Goal: Navigation & Orientation: Find specific page/section

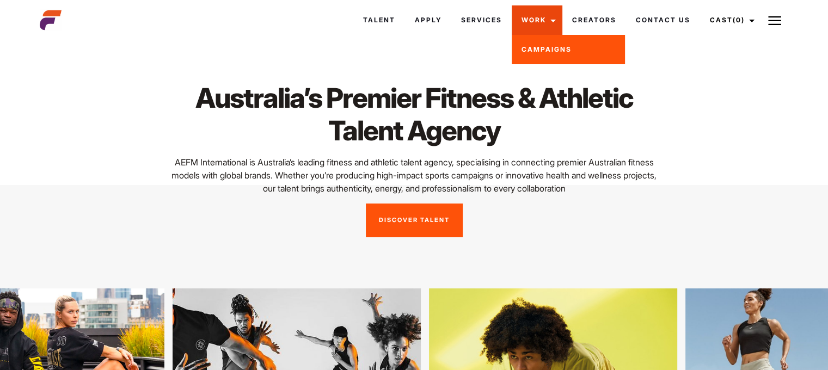
click at [544, 28] on link "Work" at bounding box center [537, 19] width 51 height 29
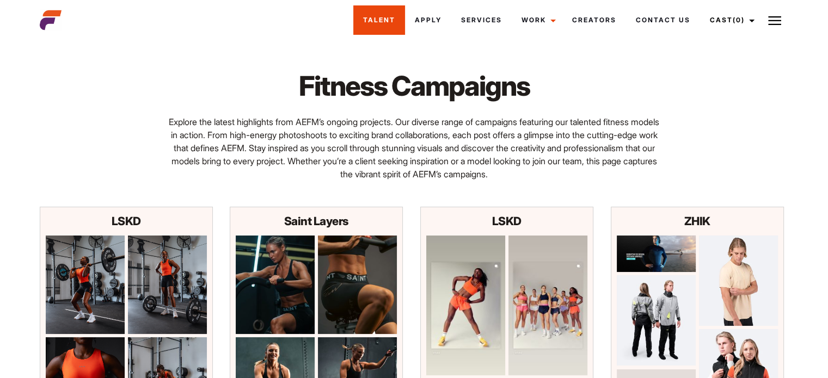
click at [380, 23] on link "Talent" at bounding box center [379, 19] width 52 height 29
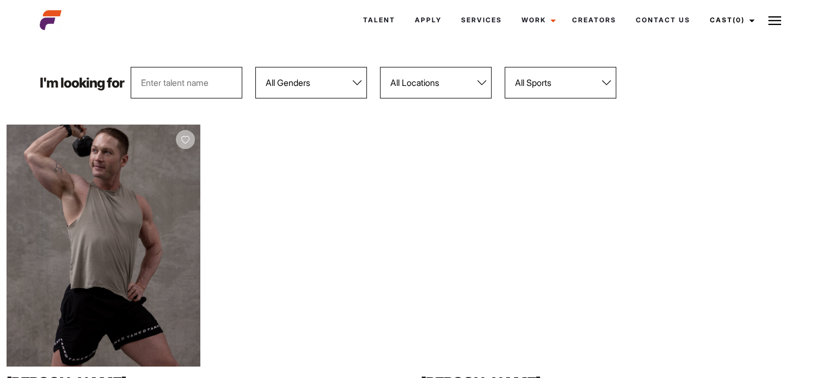
scroll to position [120, 0]
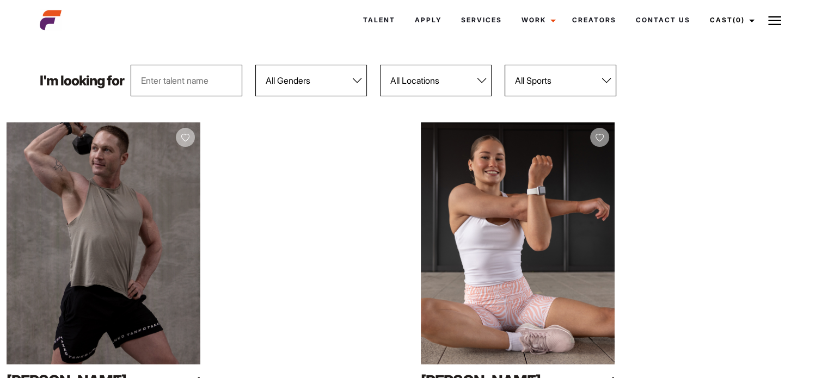
click at [441, 80] on select "All Locations Adelaide Brisbane Darwin Gold Coast Melbourne Perth Sunshine Coas…" at bounding box center [436, 81] width 112 height 32
select select "113"
click at [381, 65] on select "All Locations Adelaide Brisbane Darwin Gold Coast Melbourne Perth Sunshine Coas…" at bounding box center [436, 81] width 112 height 32
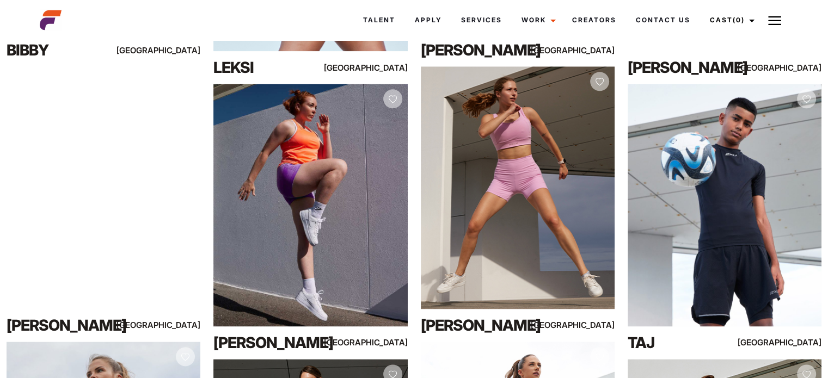
scroll to position [0, 0]
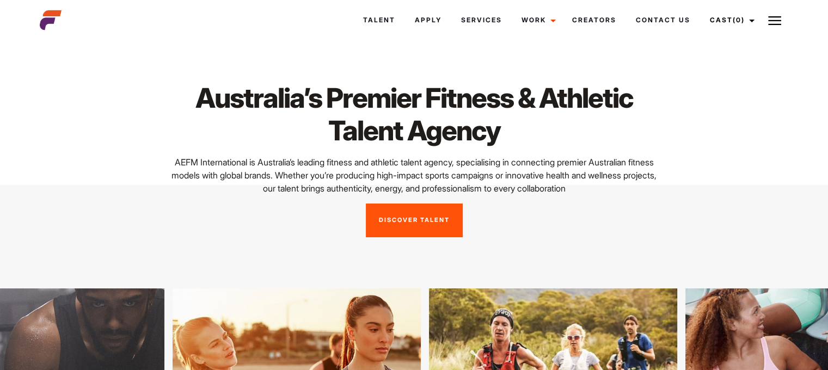
drag, startPoint x: 630, startPoint y: 0, endPoint x: 763, endPoint y: 54, distance: 143.4
click at [763, 54] on div "Australia’s Premier Fitness & Athletic Talent Agency AEFM International is Aust…" at bounding box center [414, 160] width 762 height 232
